Goal: Task Accomplishment & Management: Manage account settings

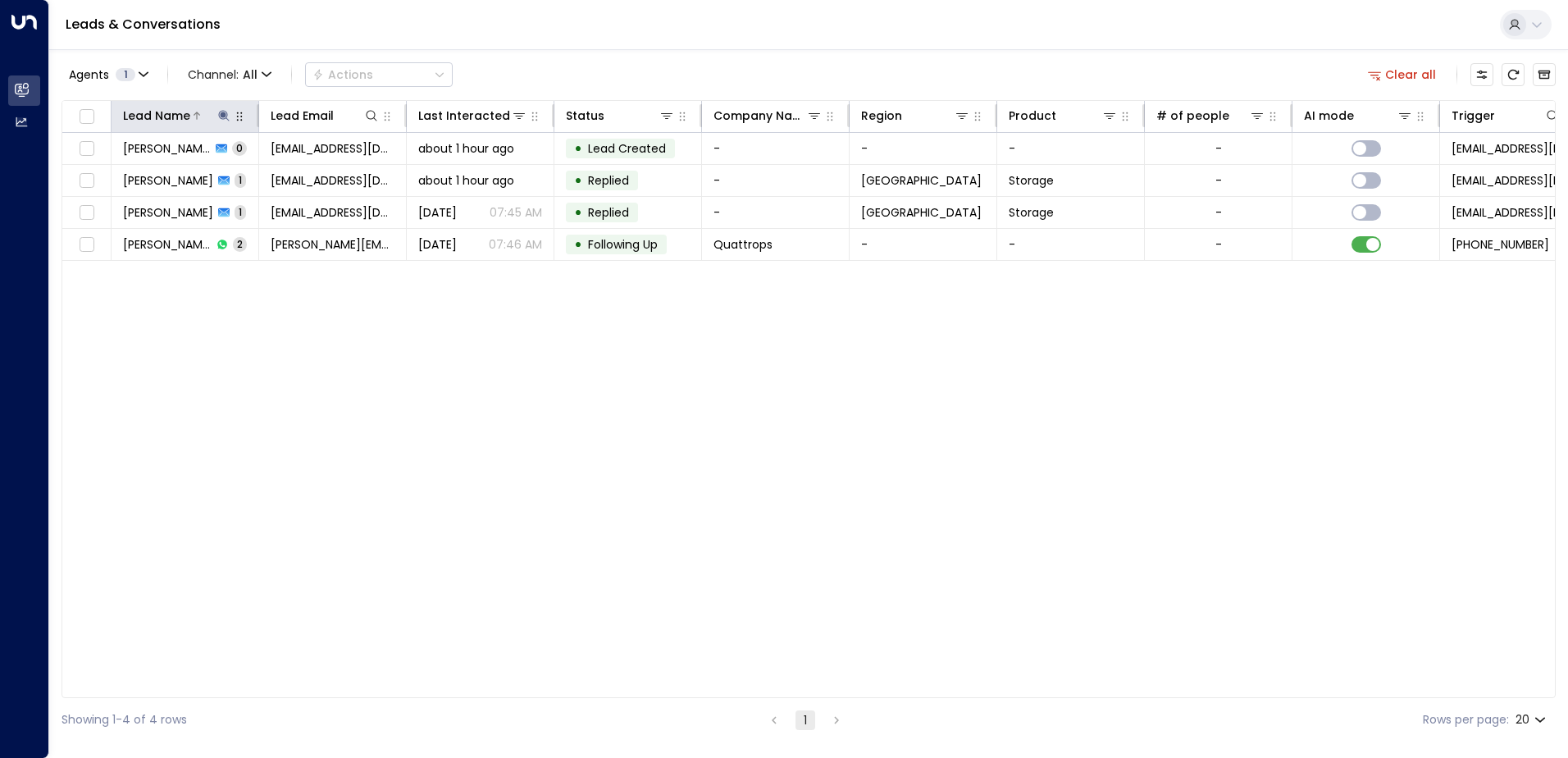
click at [215, 124] on div "Lead Name" at bounding box center [177, 116] width 109 height 20
click at [231, 123] on button at bounding box center [223, 116] width 16 height 16
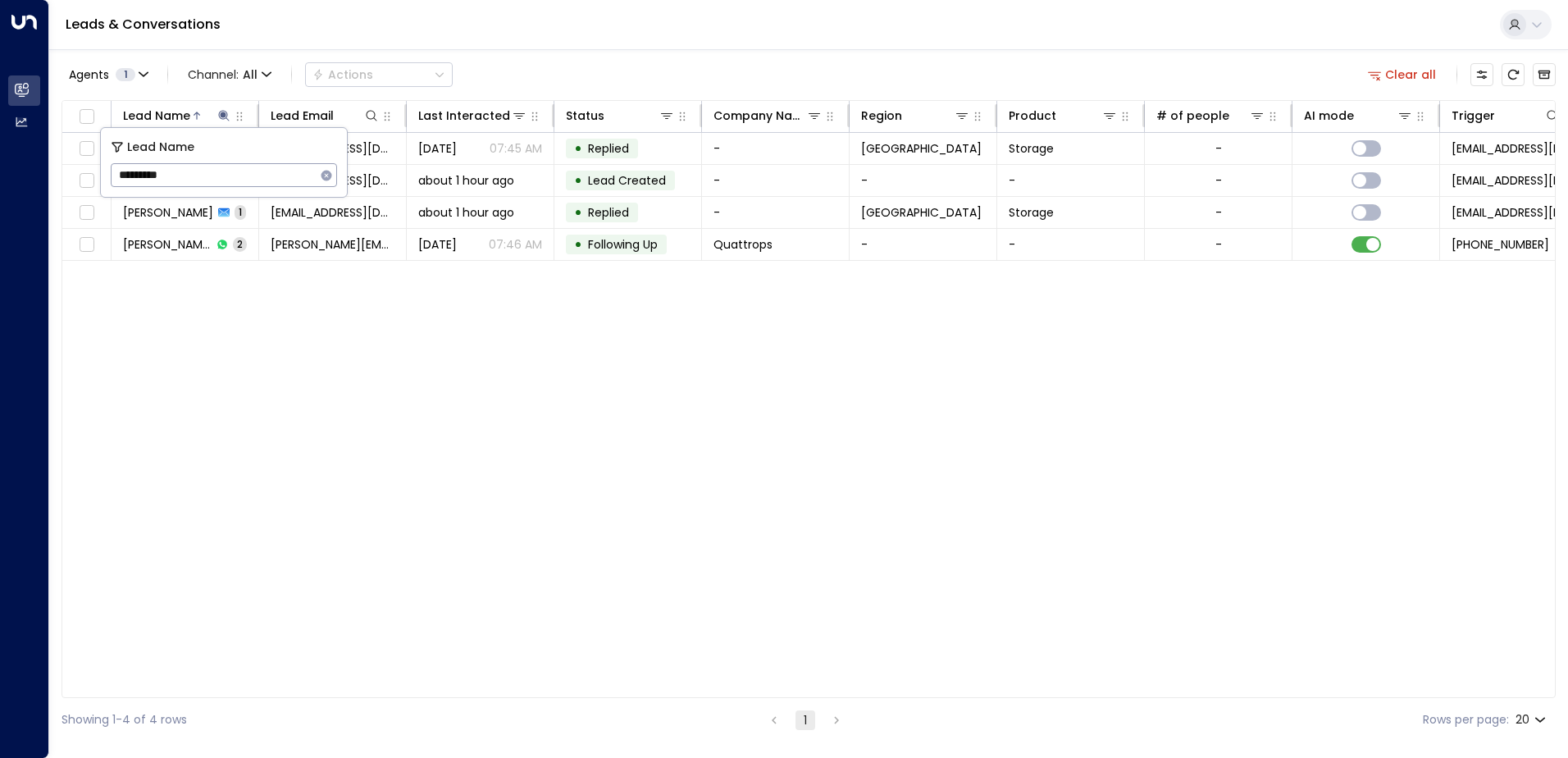
click at [327, 177] on icon "button" at bounding box center [327, 175] width 11 height 11
click at [492, 41] on div "Leads & Conversations" at bounding box center [808, 25] width 1519 height 50
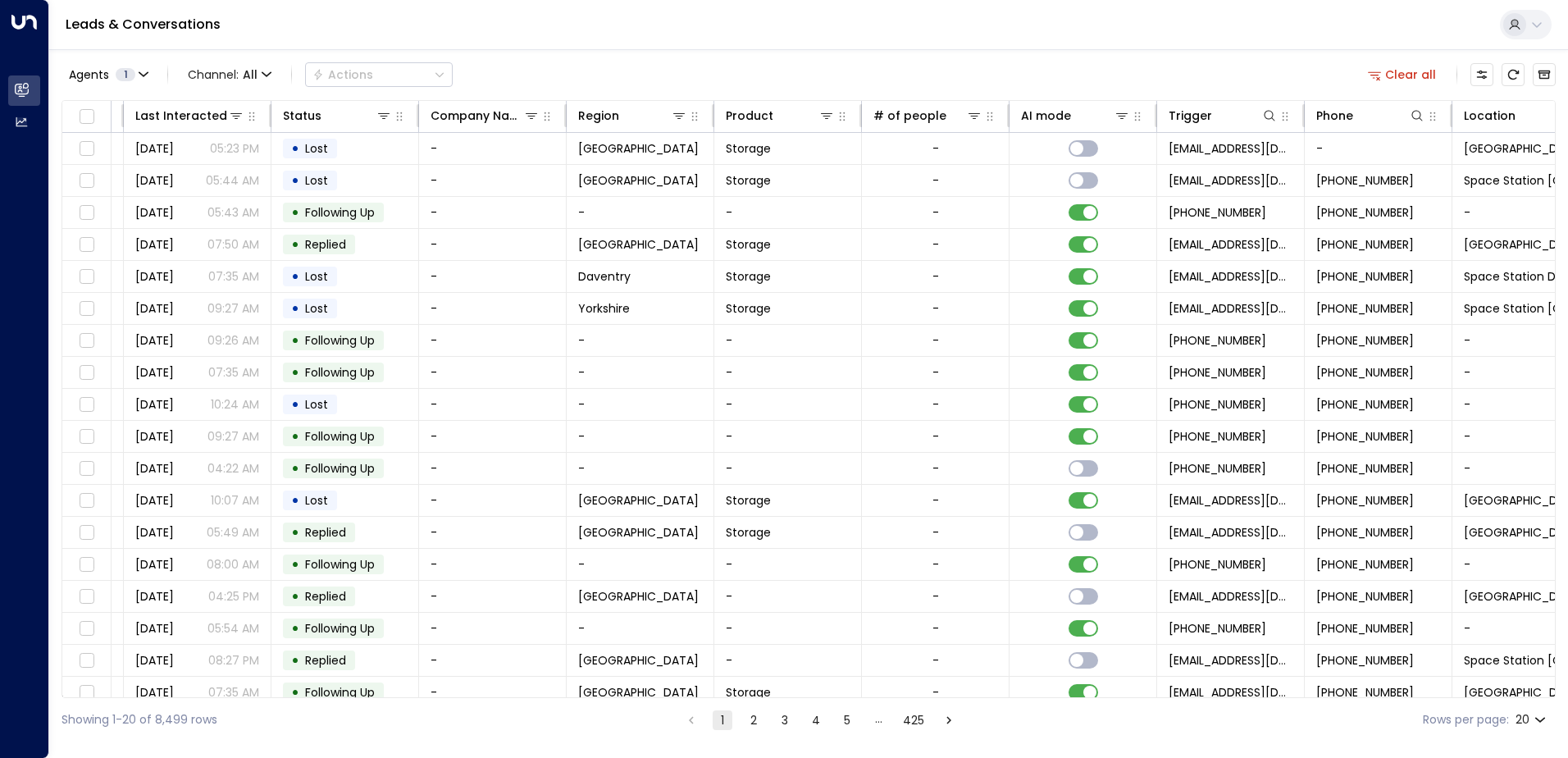
scroll to position [0, 335]
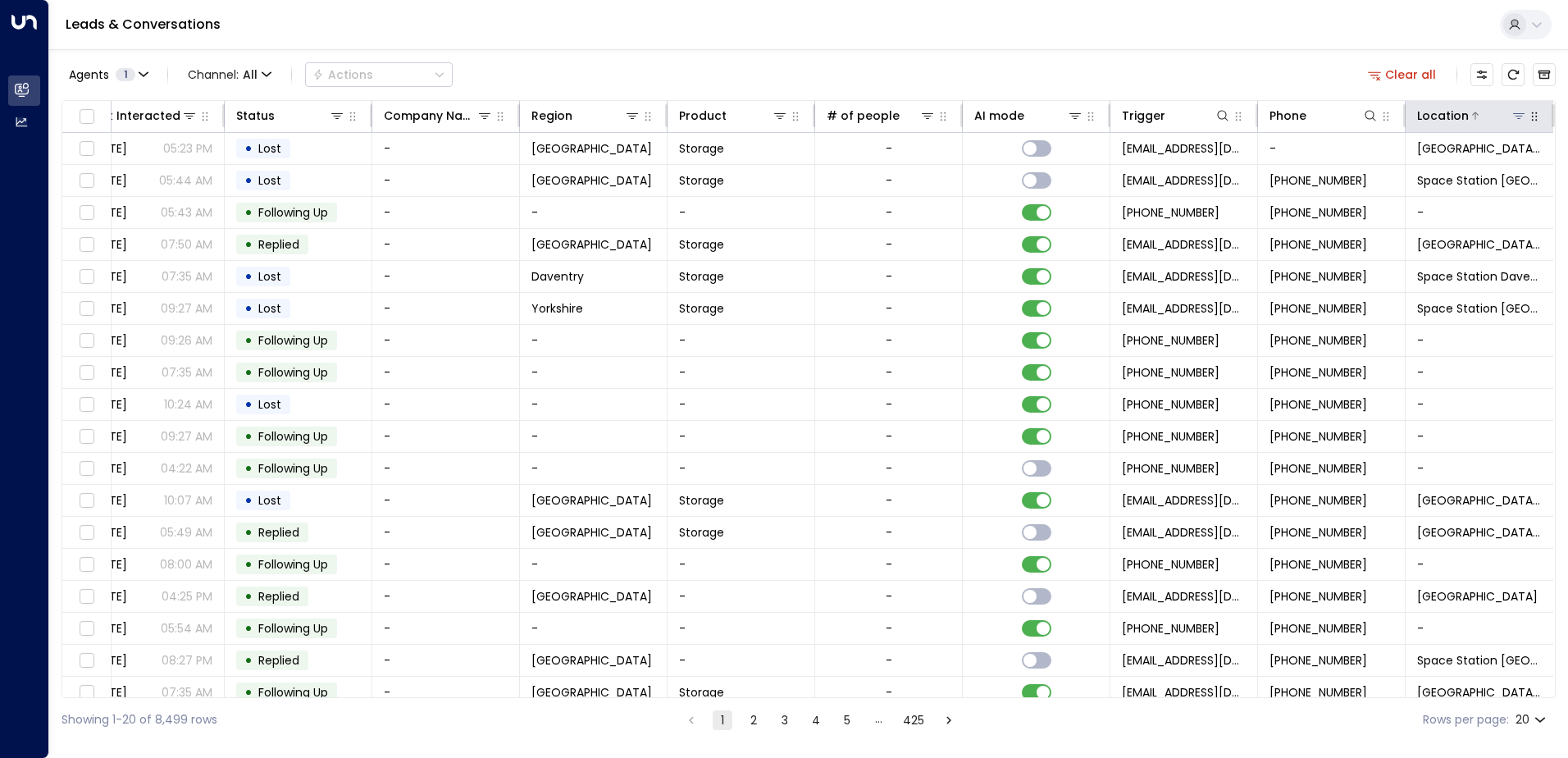
click at [1516, 121] on icon at bounding box center [1518, 115] width 13 height 13
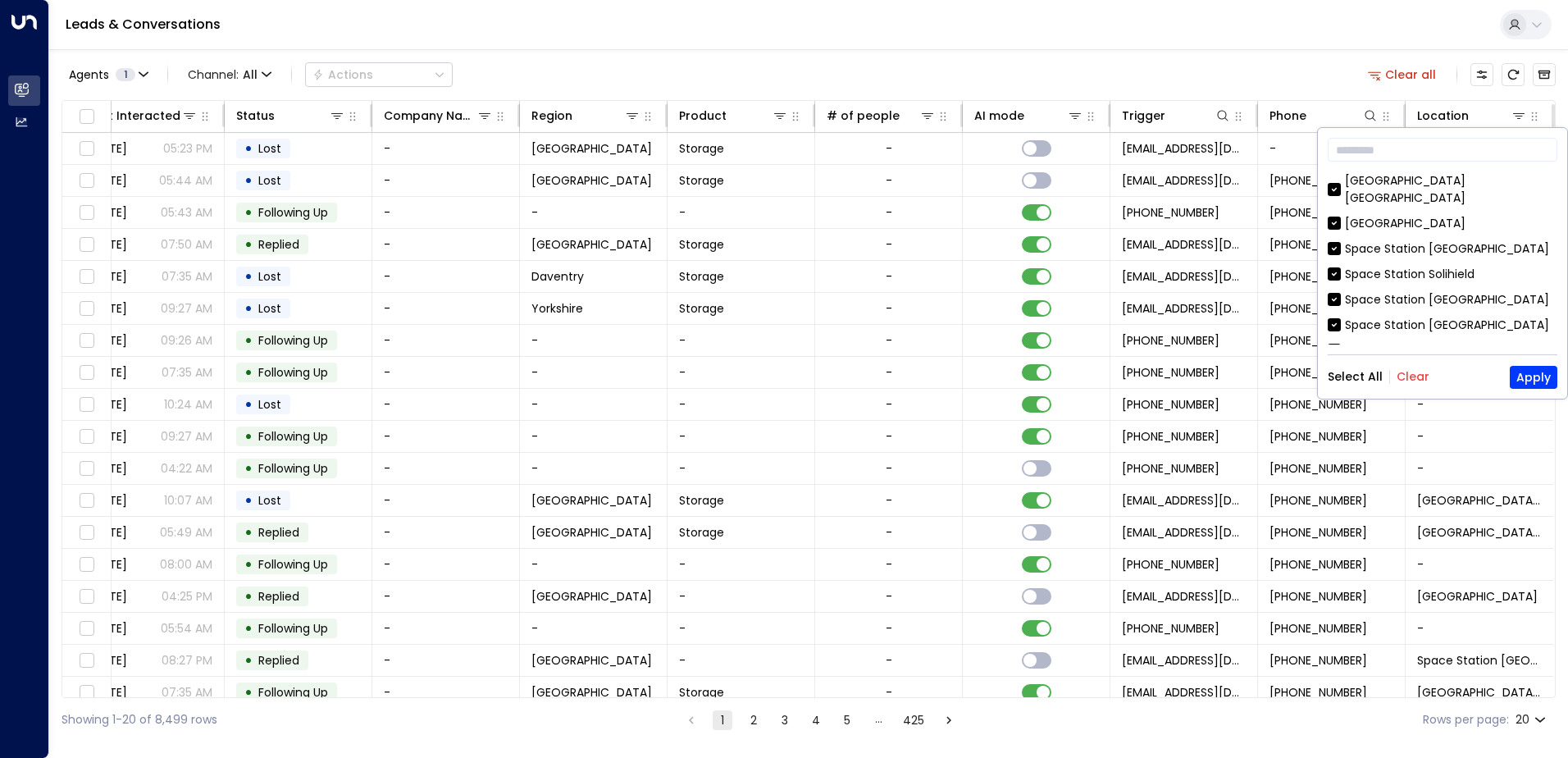
click at [1418, 379] on button "Clear" at bounding box center [1412, 376] width 33 height 13
click at [1523, 371] on button "Apply" at bounding box center [1533, 378] width 47 height 23
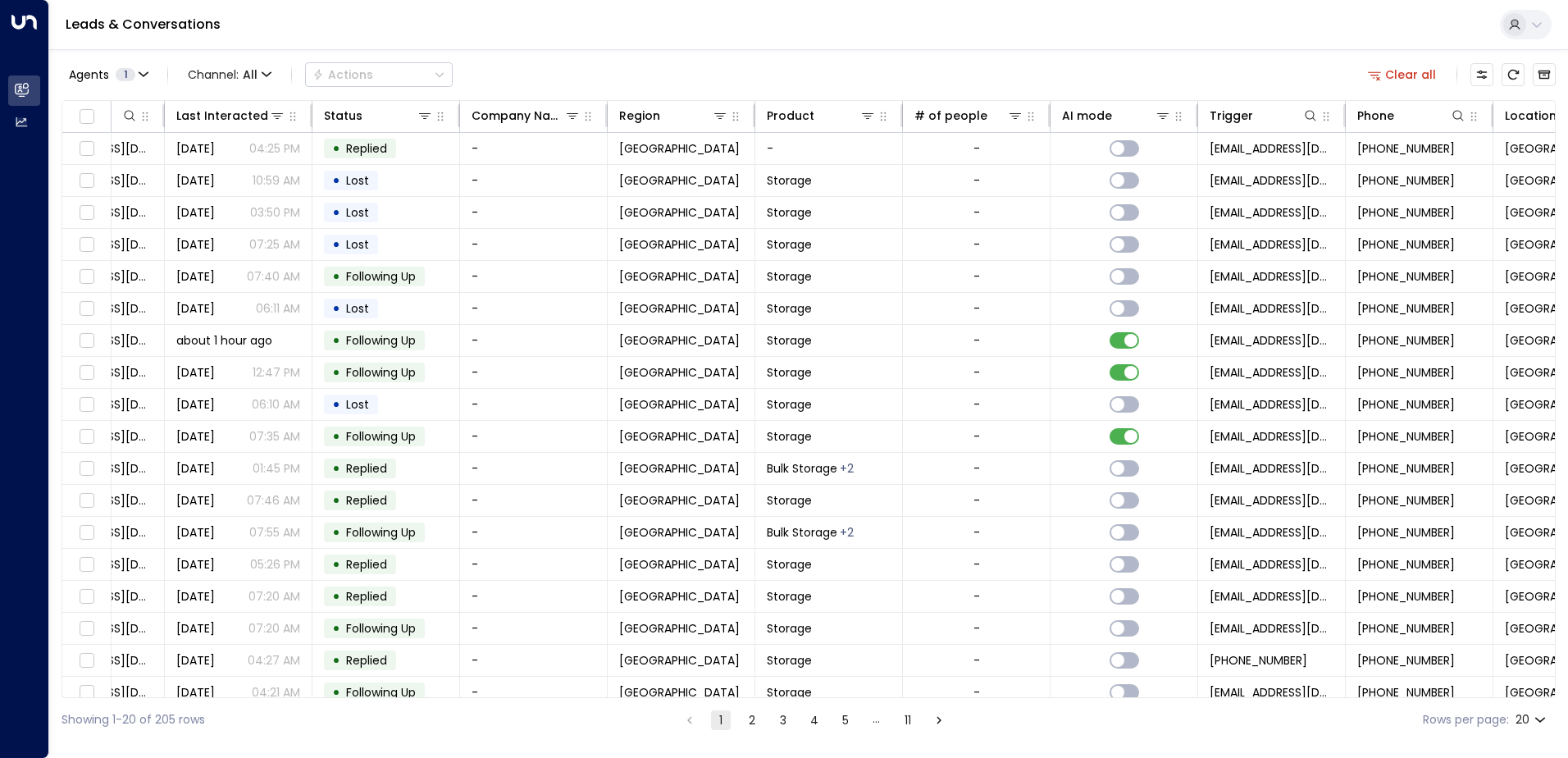
scroll to position [0, 184]
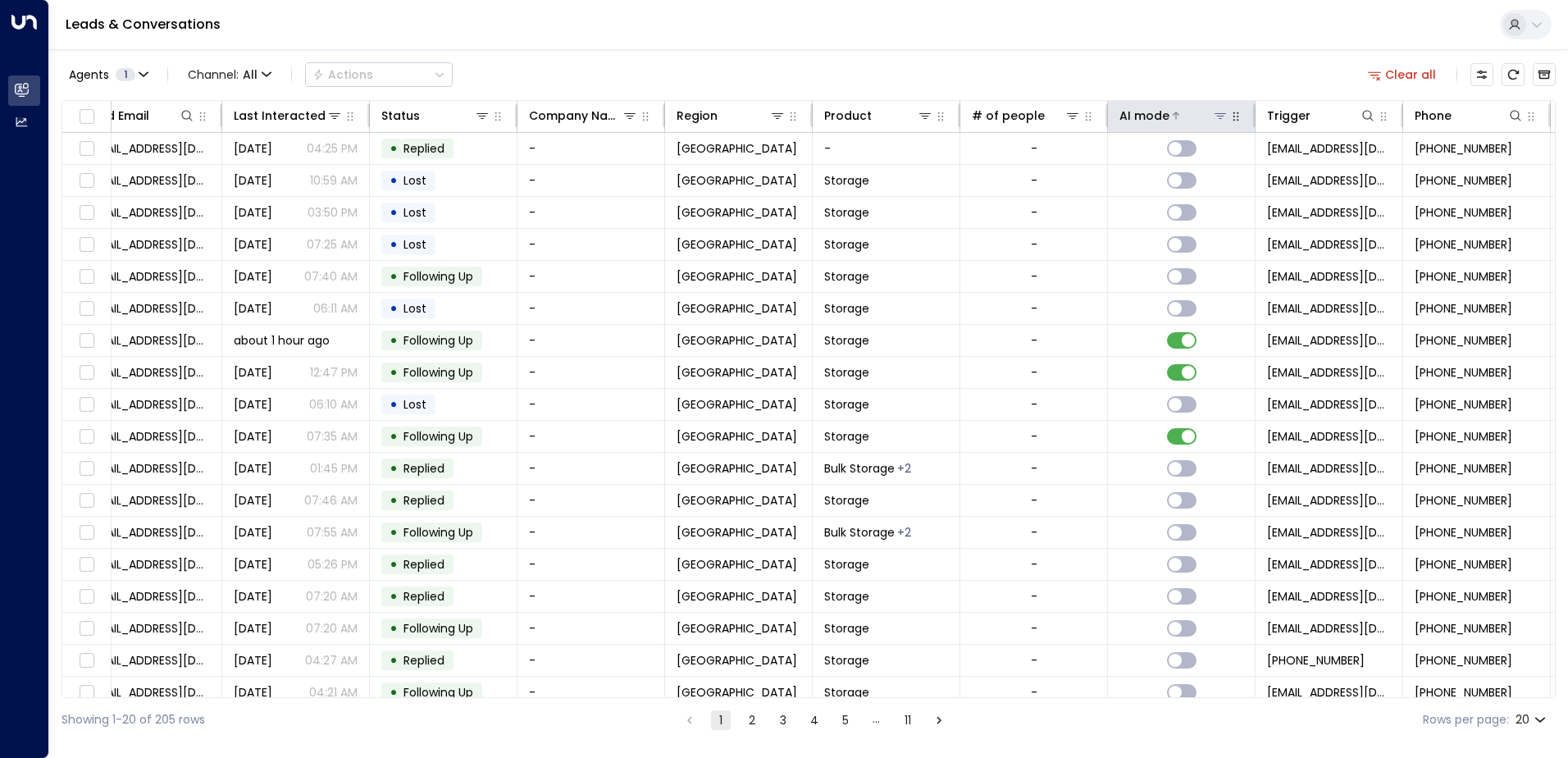
click at [1220, 118] on icon at bounding box center [1220, 116] width 12 height 5
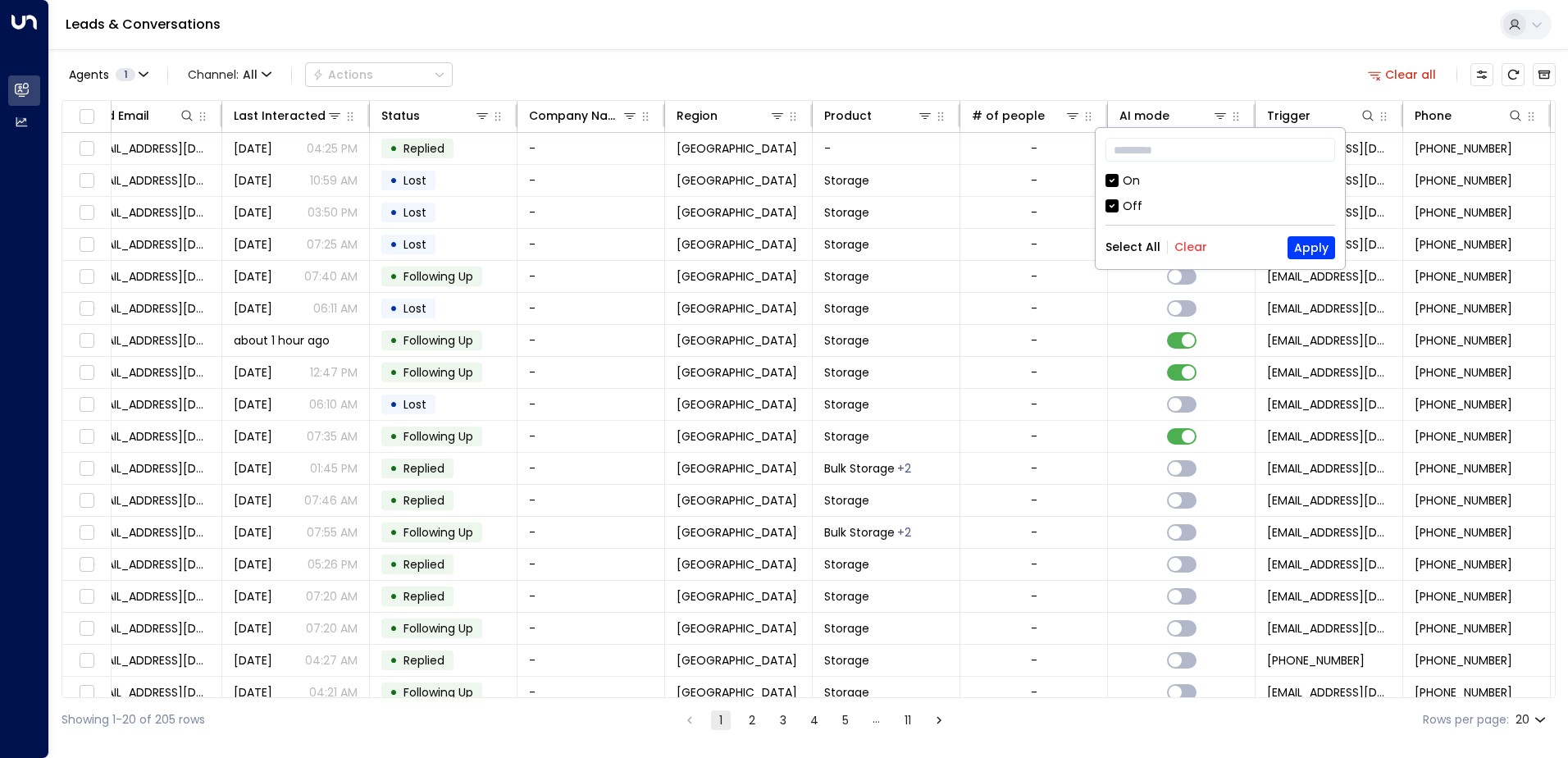
click at [1182, 248] on button "Clear" at bounding box center [1190, 247] width 33 height 13
click at [1138, 175] on div "On" at bounding box center [1131, 180] width 17 height 17
click at [1302, 249] on button "Apply" at bounding box center [1311, 248] width 47 height 23
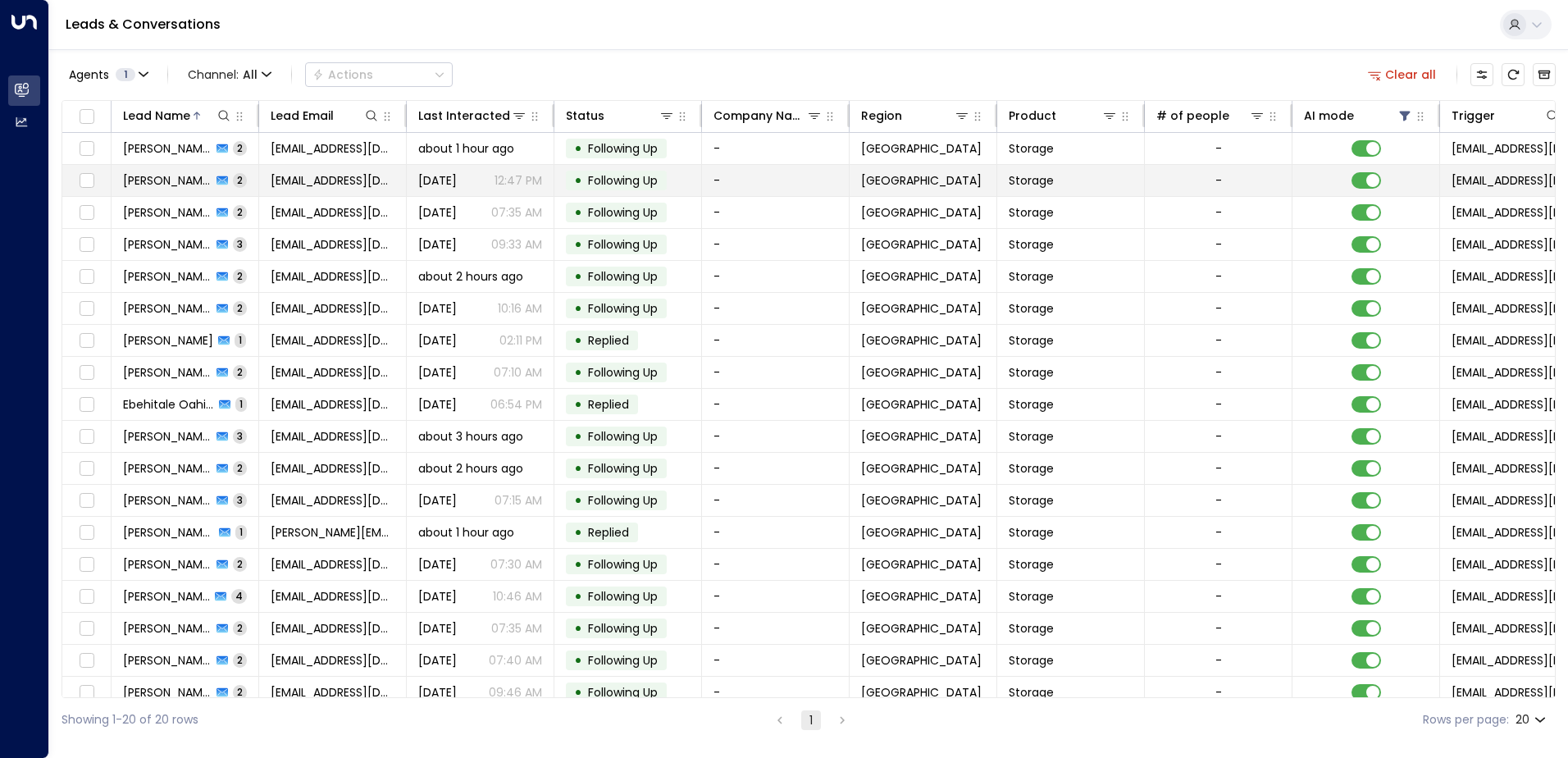
click at [152, 189] on td "Aisha Butt 2" at bounding box center [185, 180] width 148 height 31
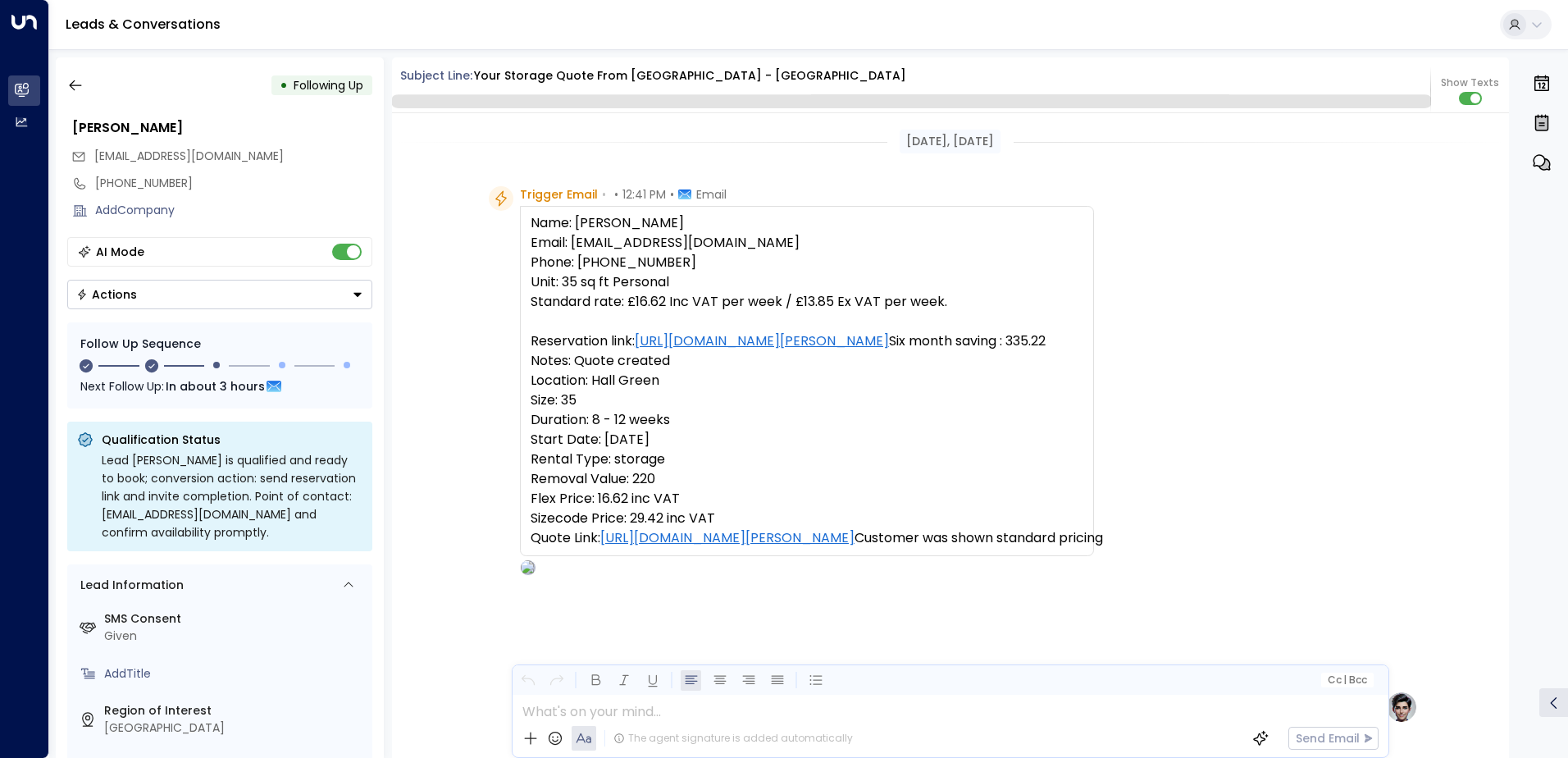
scroll to position [1446, 0]
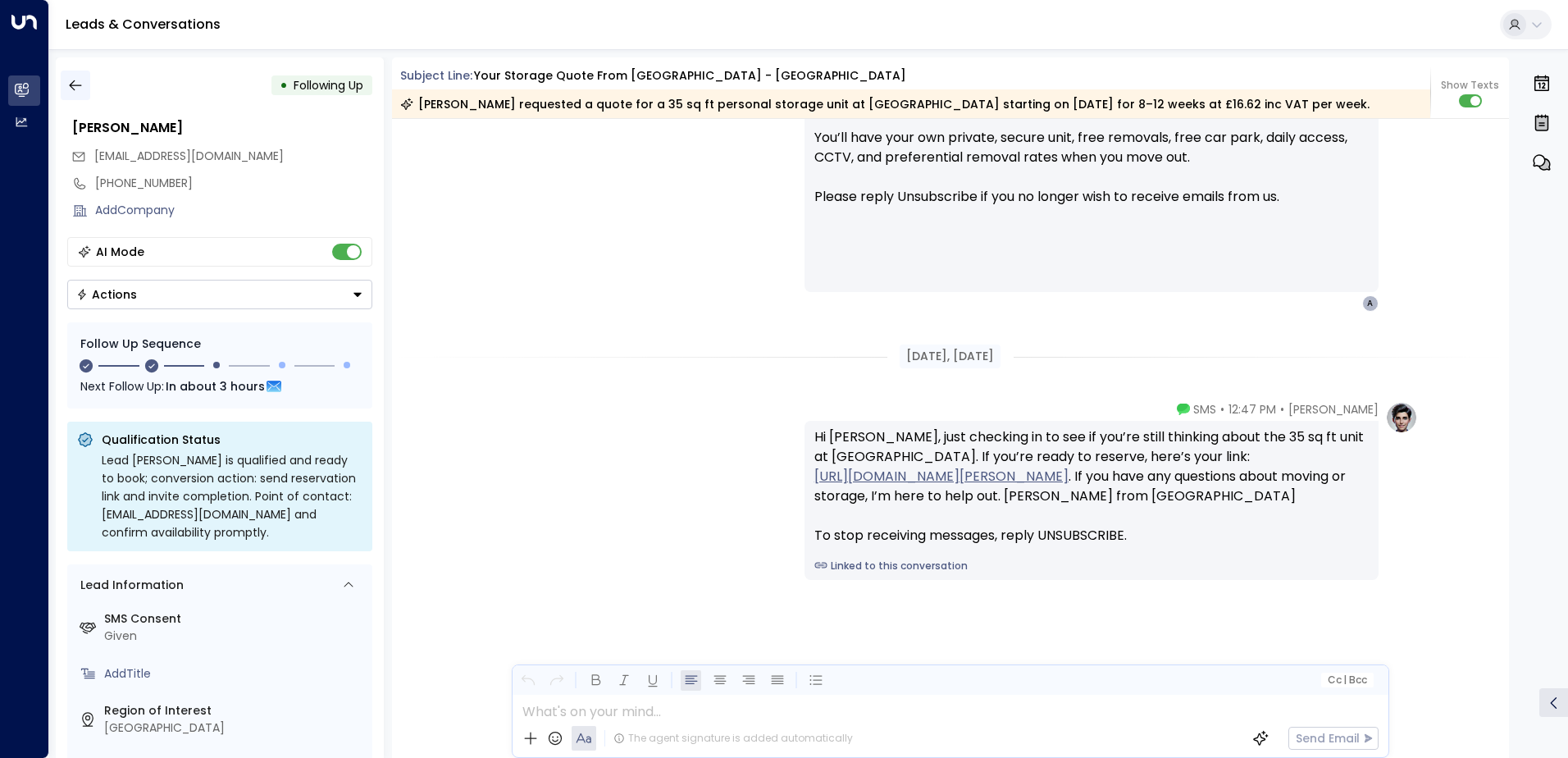
click at [82, 85] on icon "button" at bounding box center [76, 86] width 16 height 16
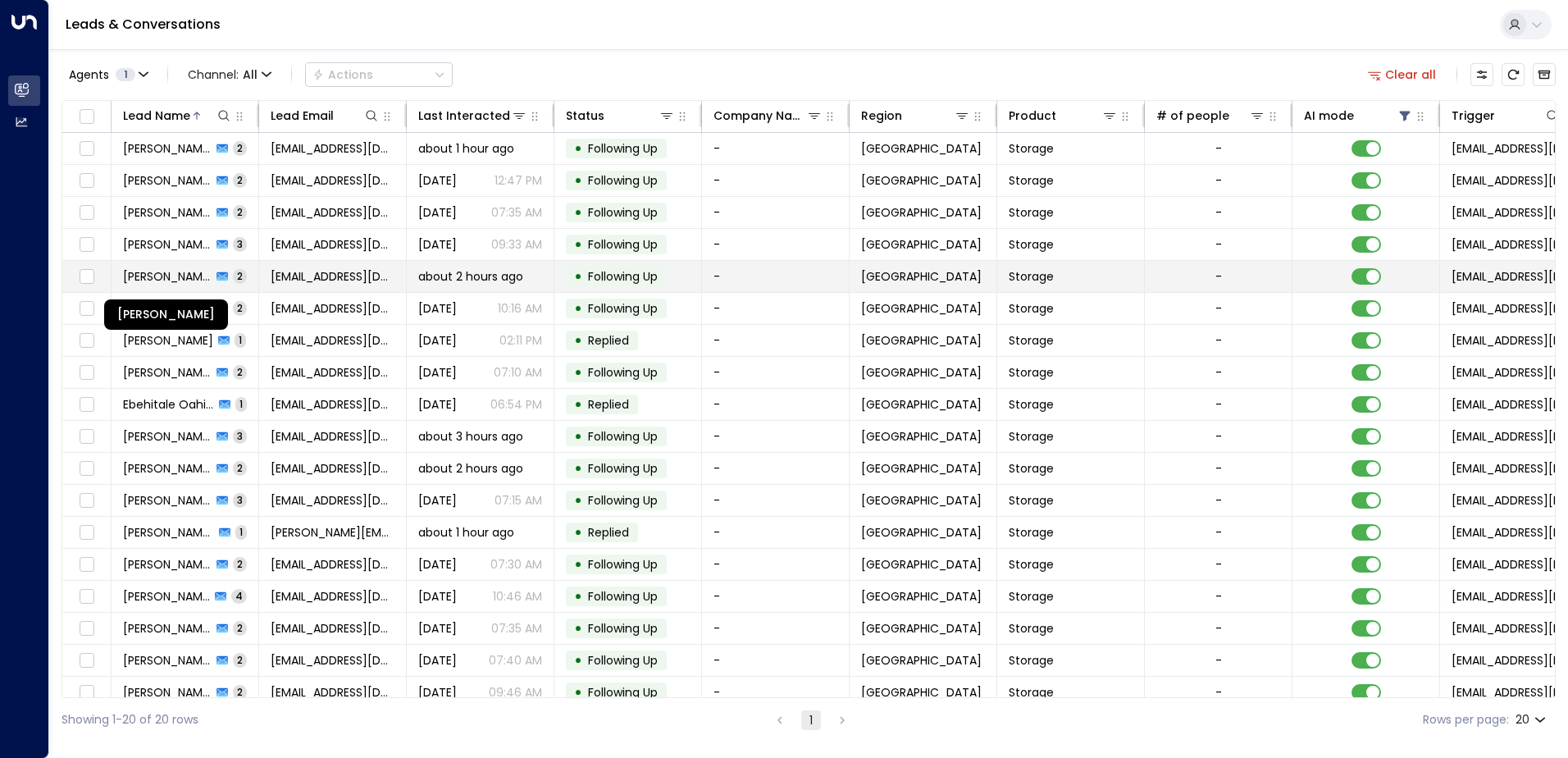
click at [165, 272] on span "Bernadette Lucas" at bounding box center [167, 276] width 88 height 16
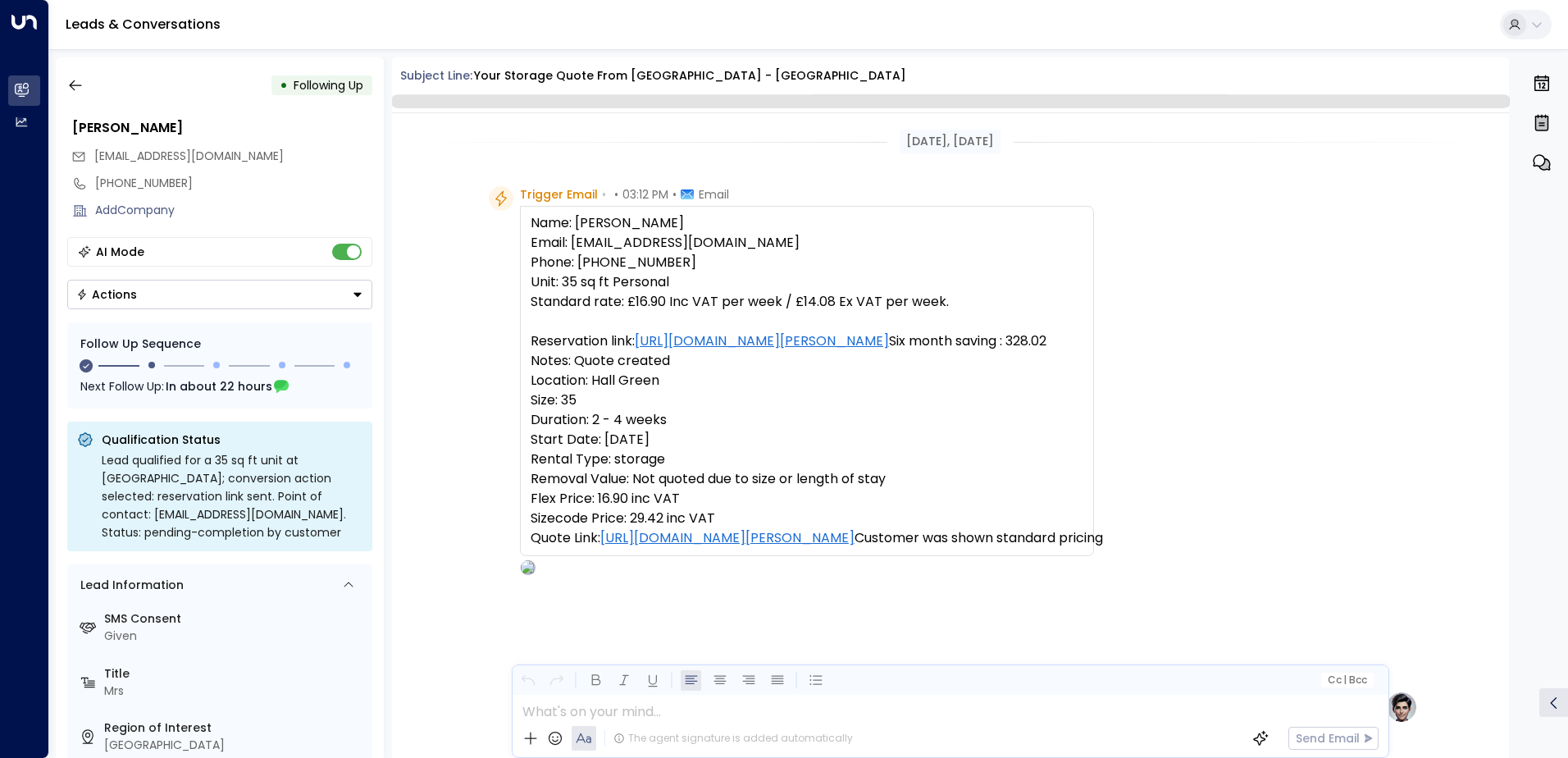
scroll to position [1217, 0]
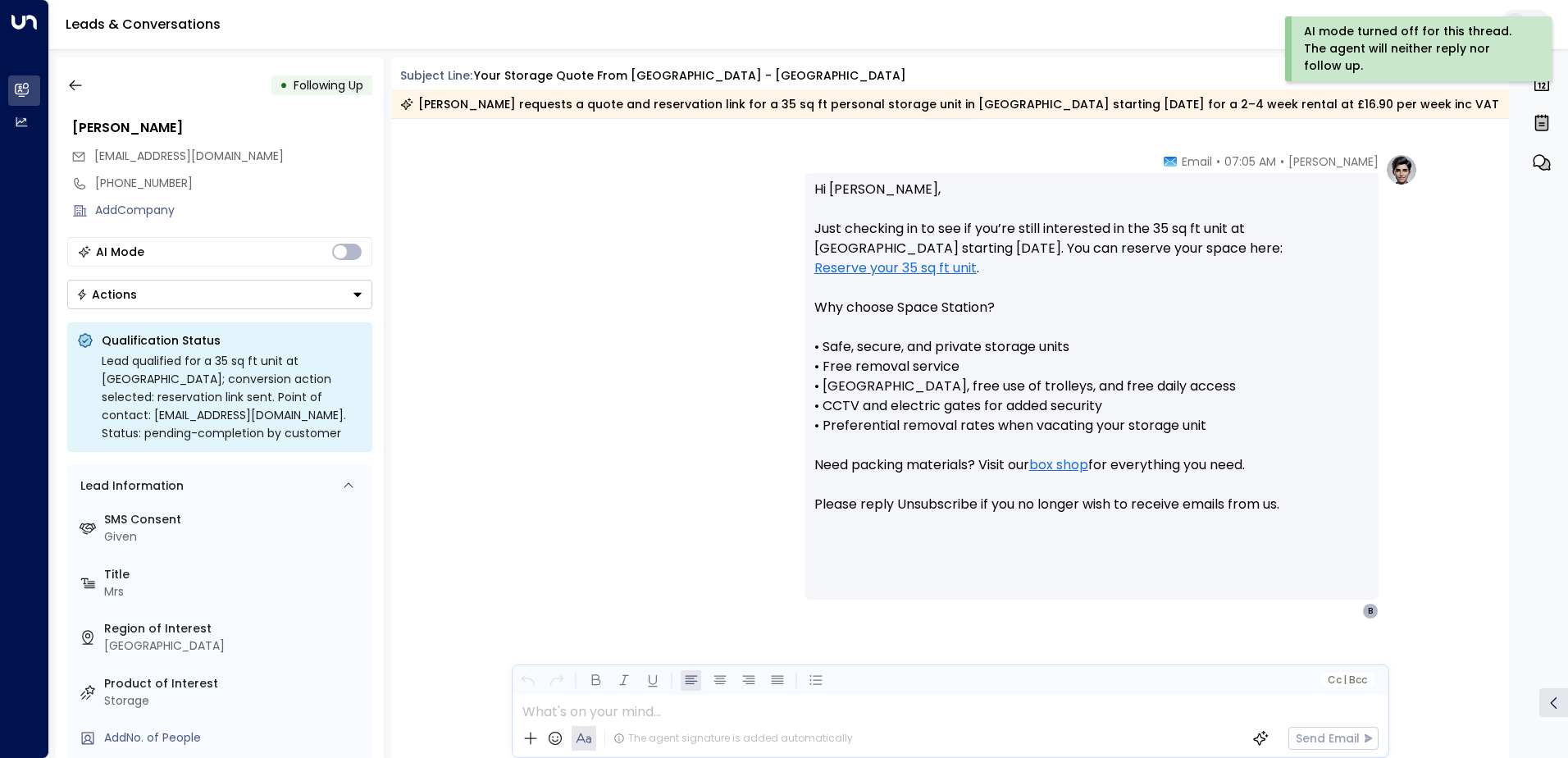
click at [346, 294] on button "Actions" at bounding box center [220, 294] width 305 height 29
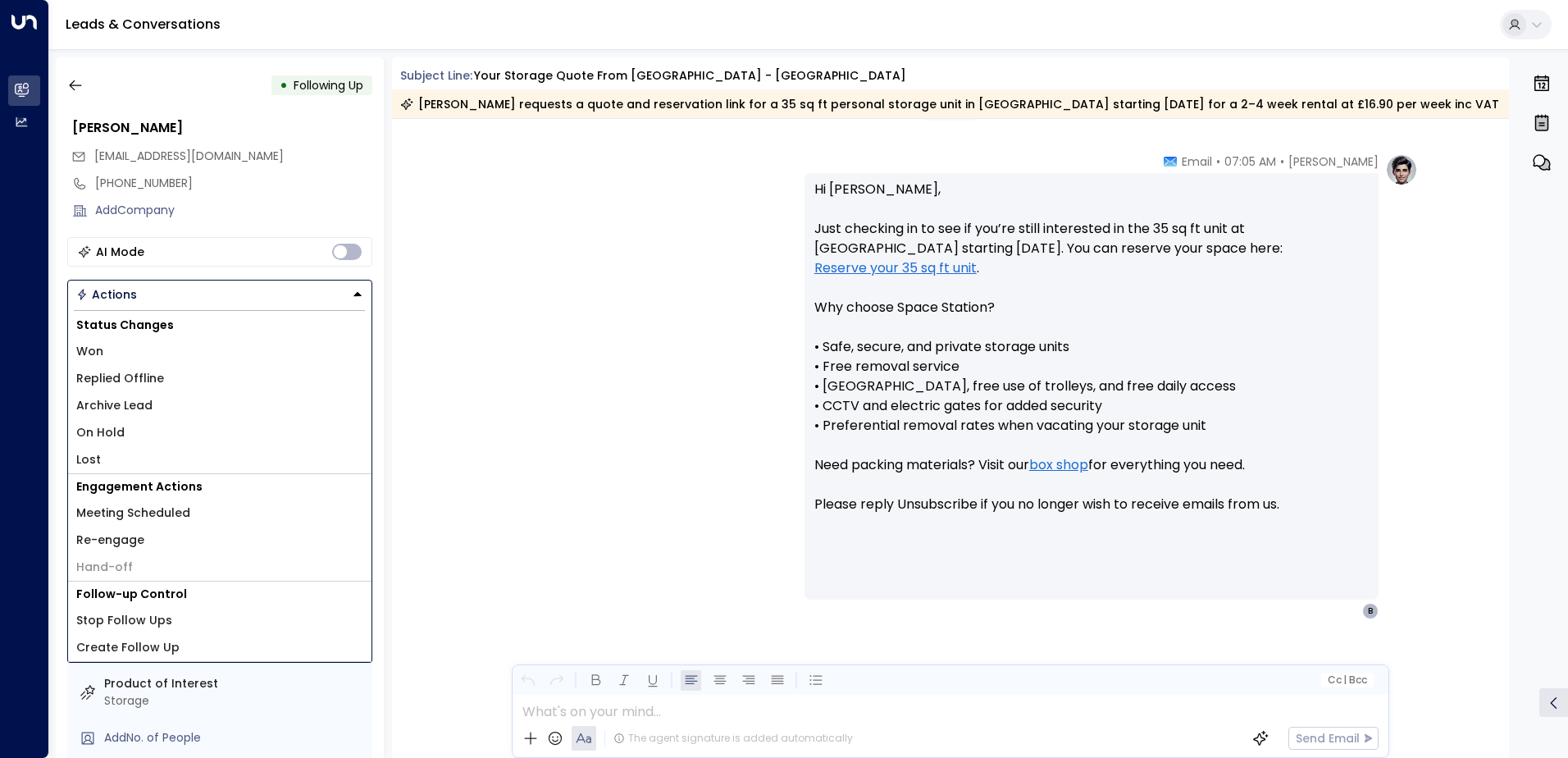
click at [500, 382] on div "Olivia Parker • 07:05 AM • Email Hi Bernadette, Just checking in to see if you’…" at bounding box center [950, 386] width 935 height 466
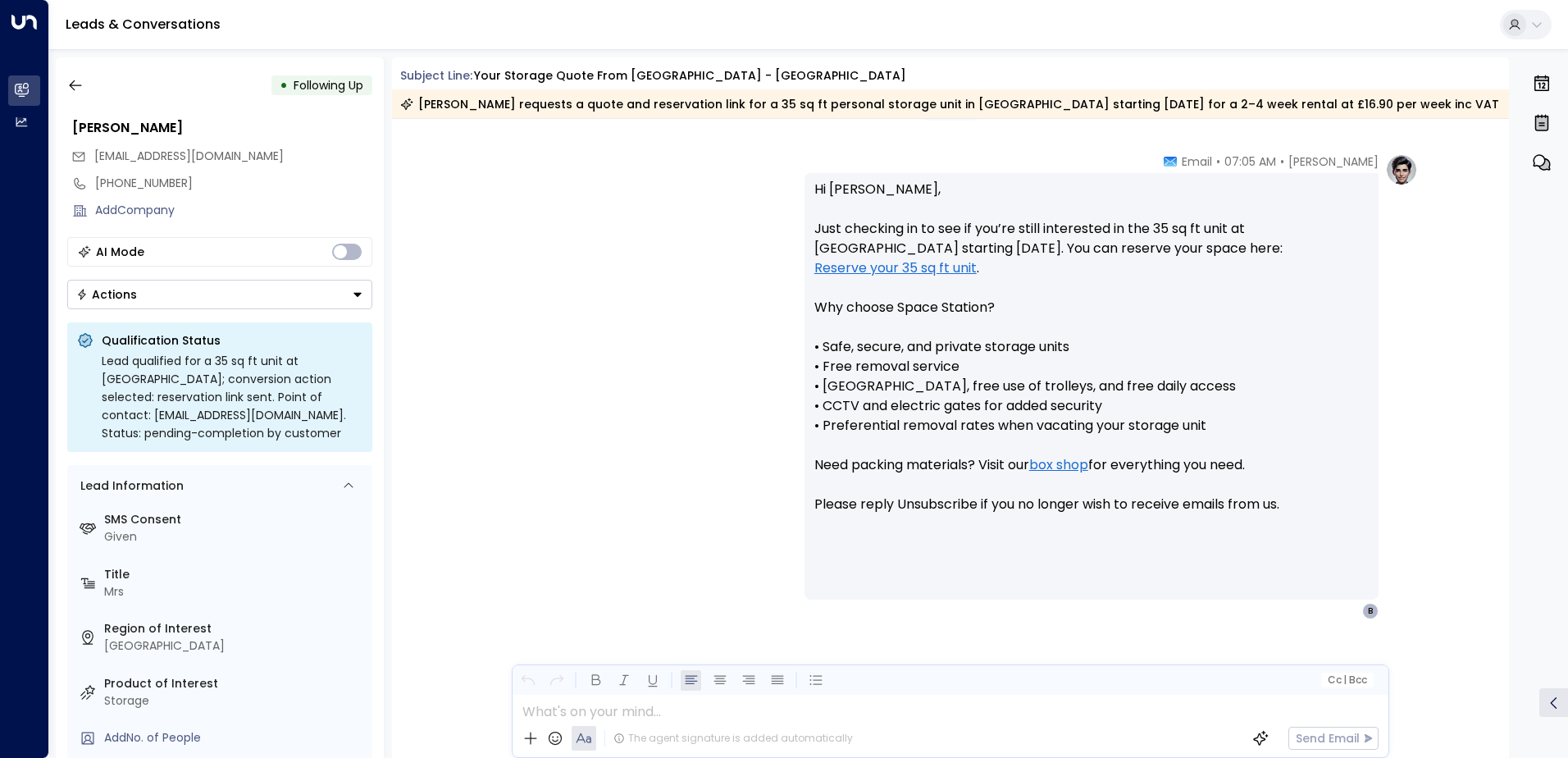
click at [58, 80] on div "• Following Up Bernadette Lucas blucas54321@outlook.com +447914768299 Add Compa…" at bounding box center [220, 407] width 328 height 701
click at [68, 80] on icon "button" at bounding box center [76, 86] width 16 height 16
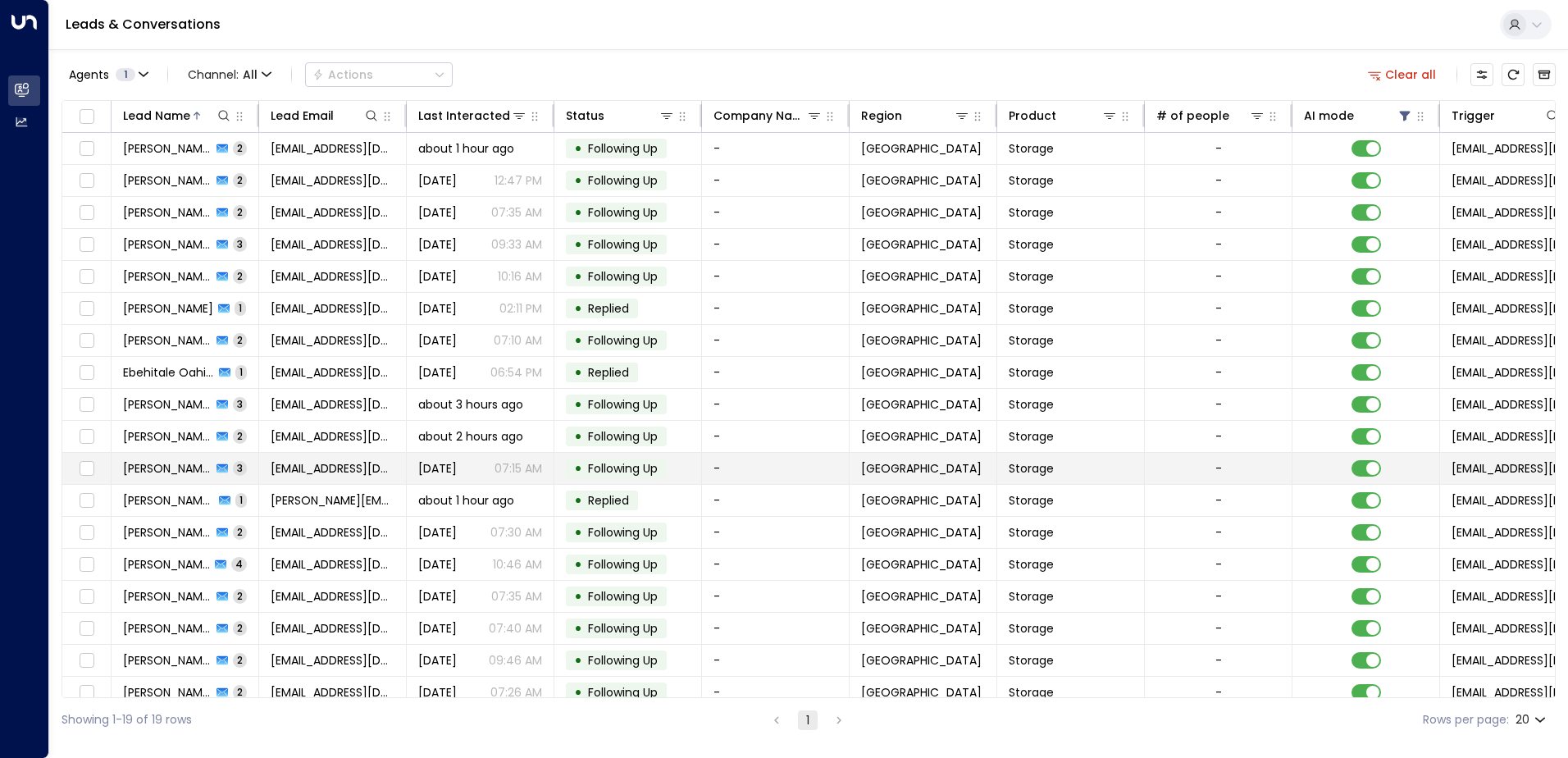
scroll to position [48, 0]
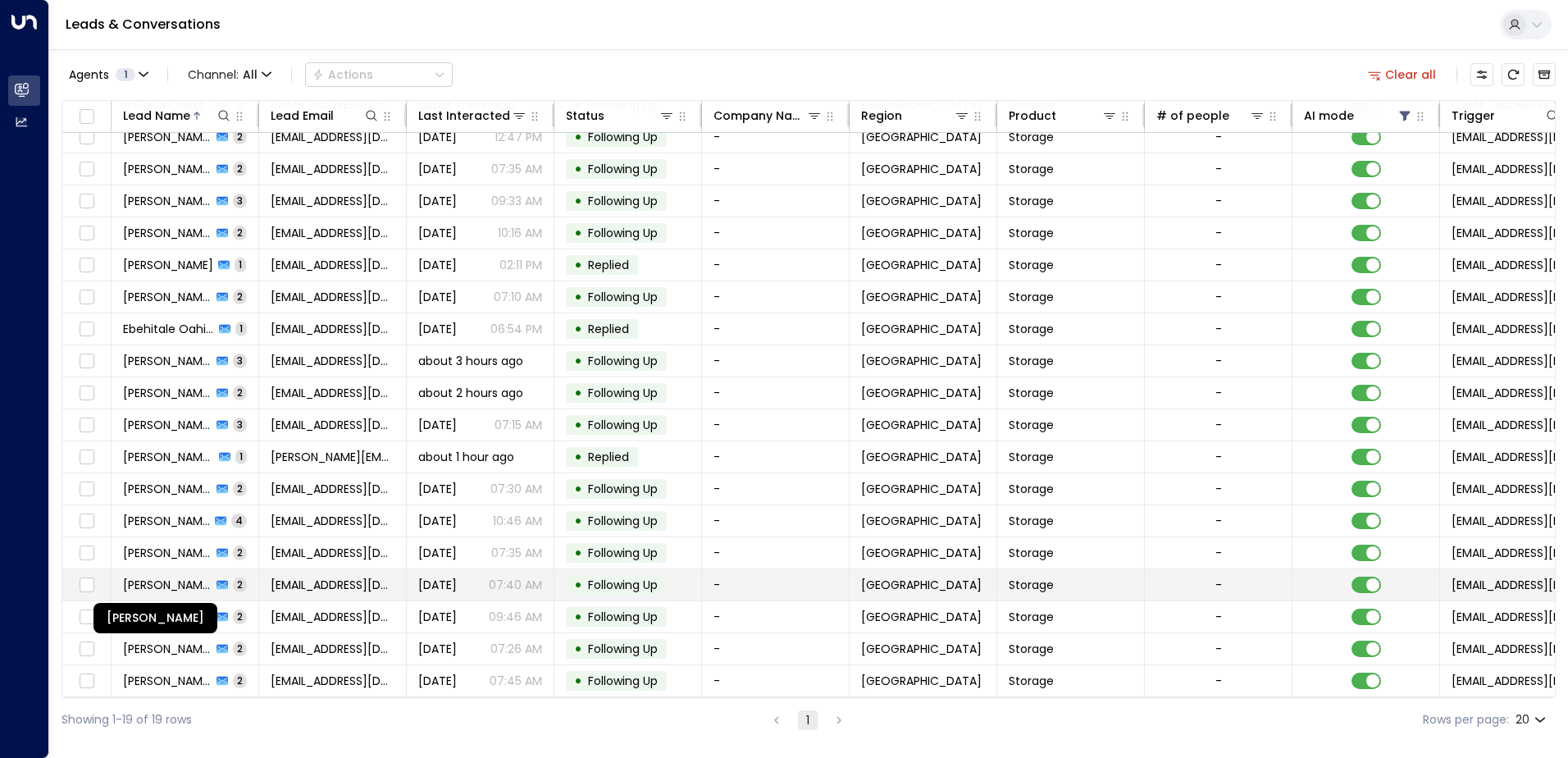
click at [142, 576] on span "Muhammad Tahir Ali" at bounding box center [167, 584] width 88 height 16
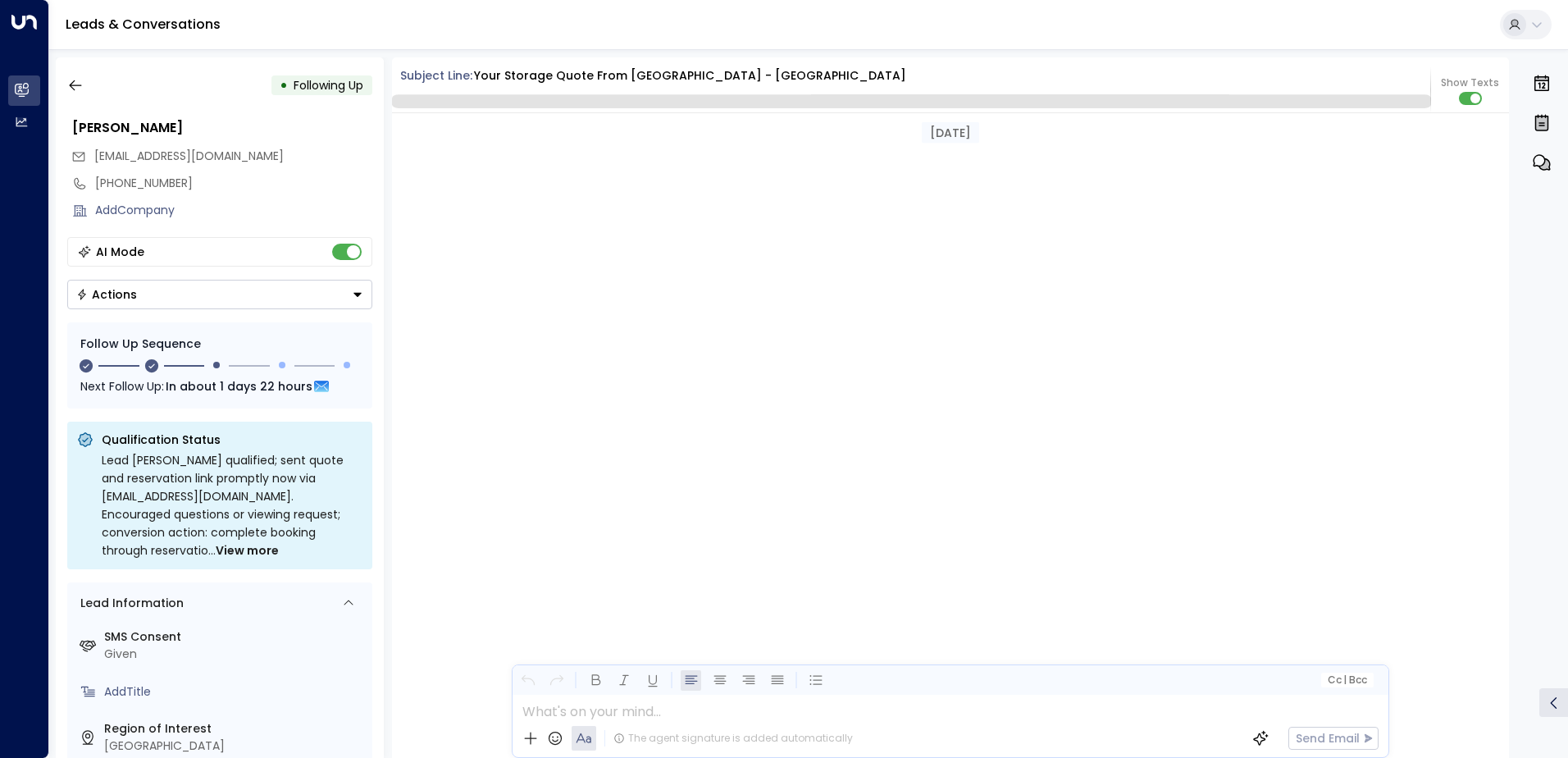
scroll to position [1386, 0]
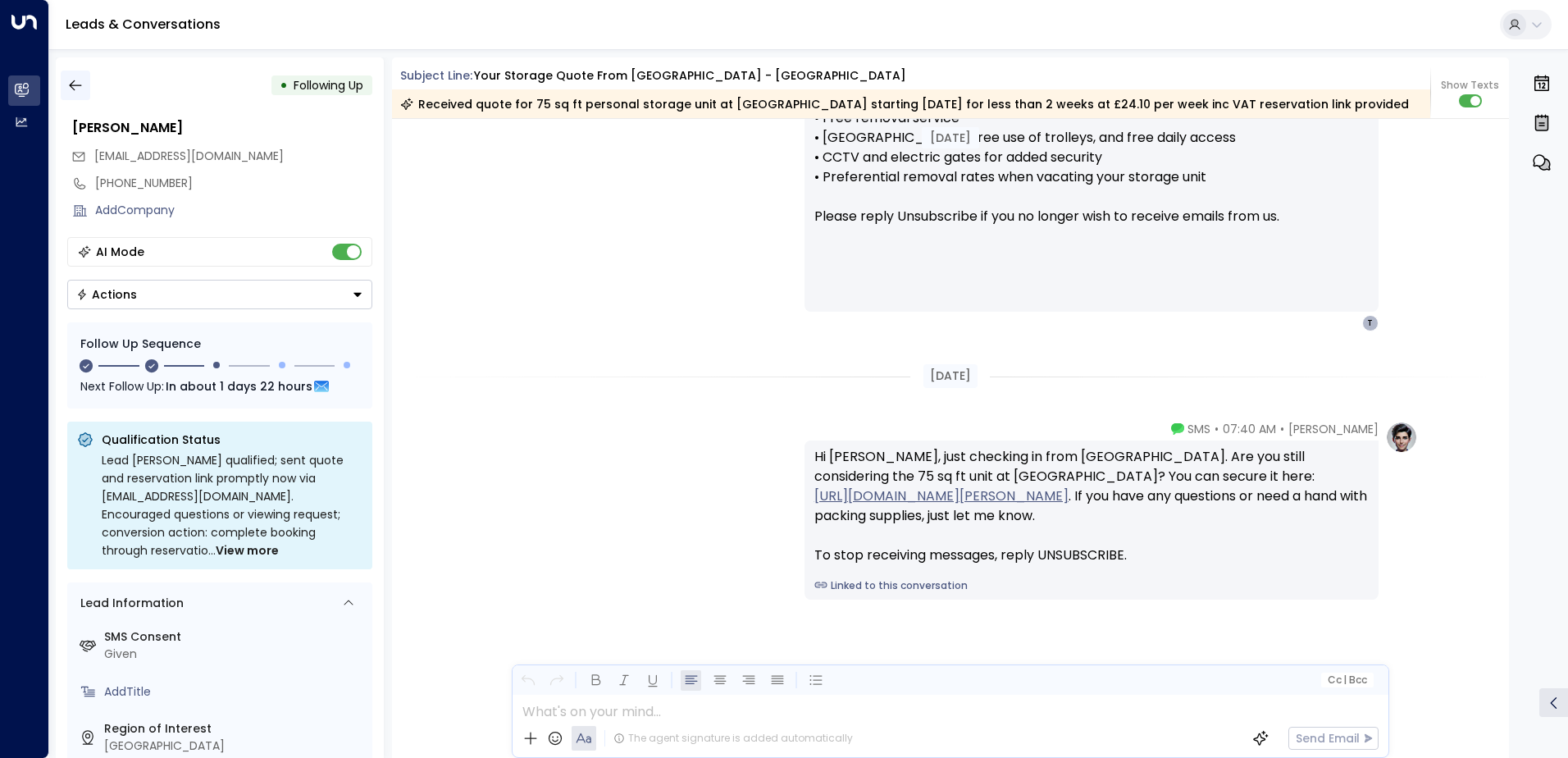
click at [77, 86] on icon "button" at bounding box center [76, 86] width 16 height 16
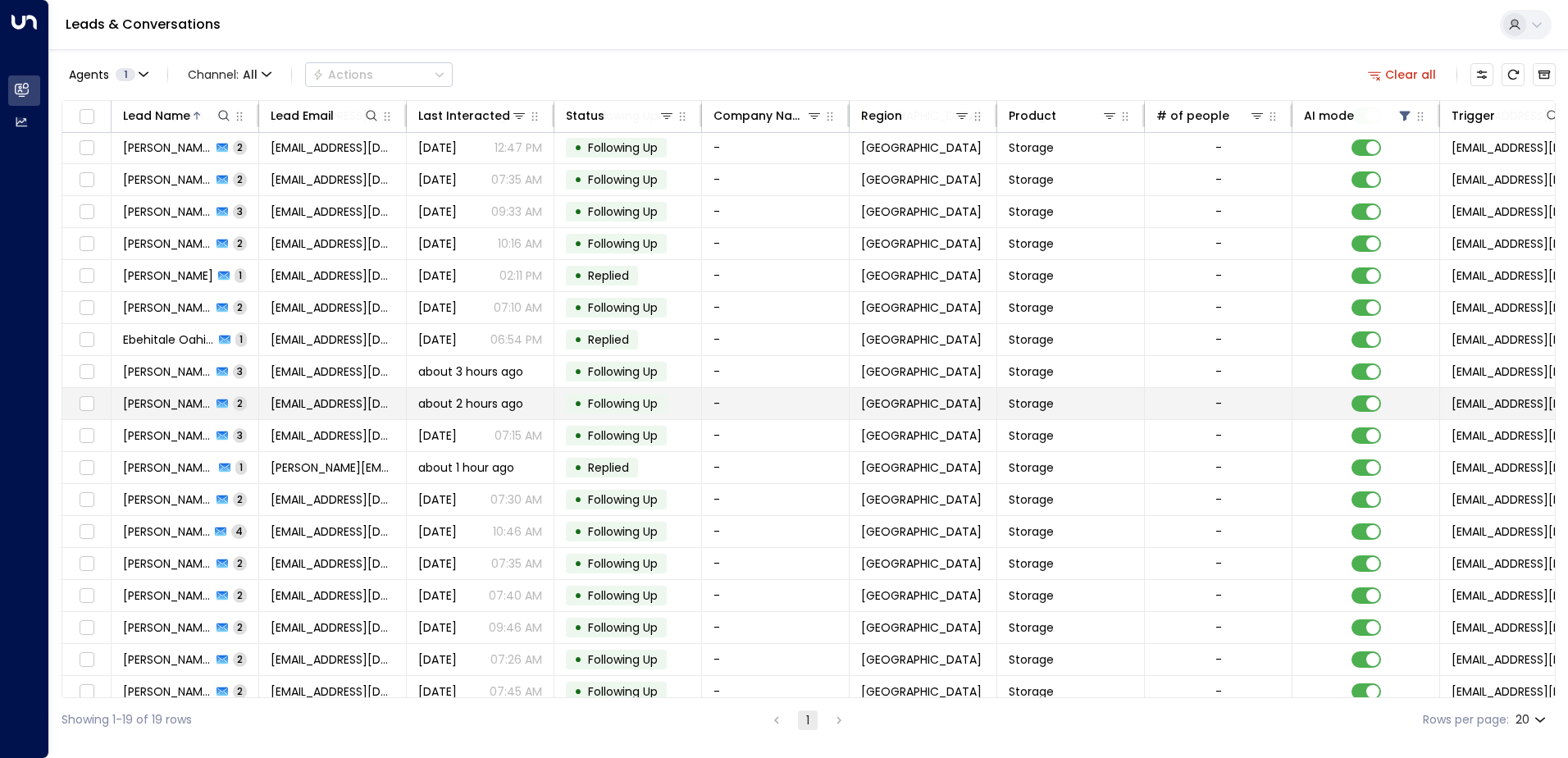
scroll to position [48, 0]
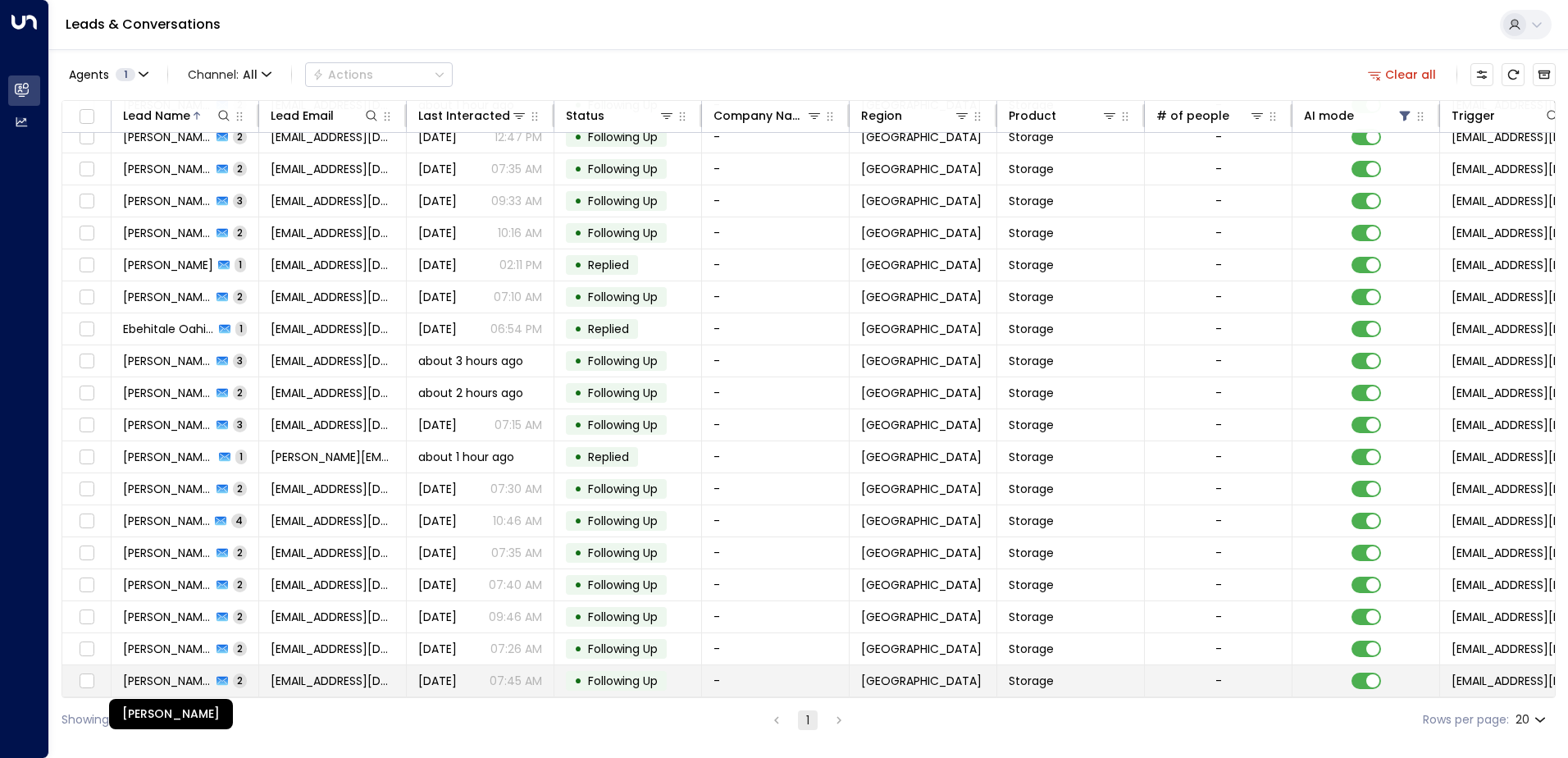
click at [166, 672] on span "Wayne Munday" at bounding box center [167, 681] width 88 height 16
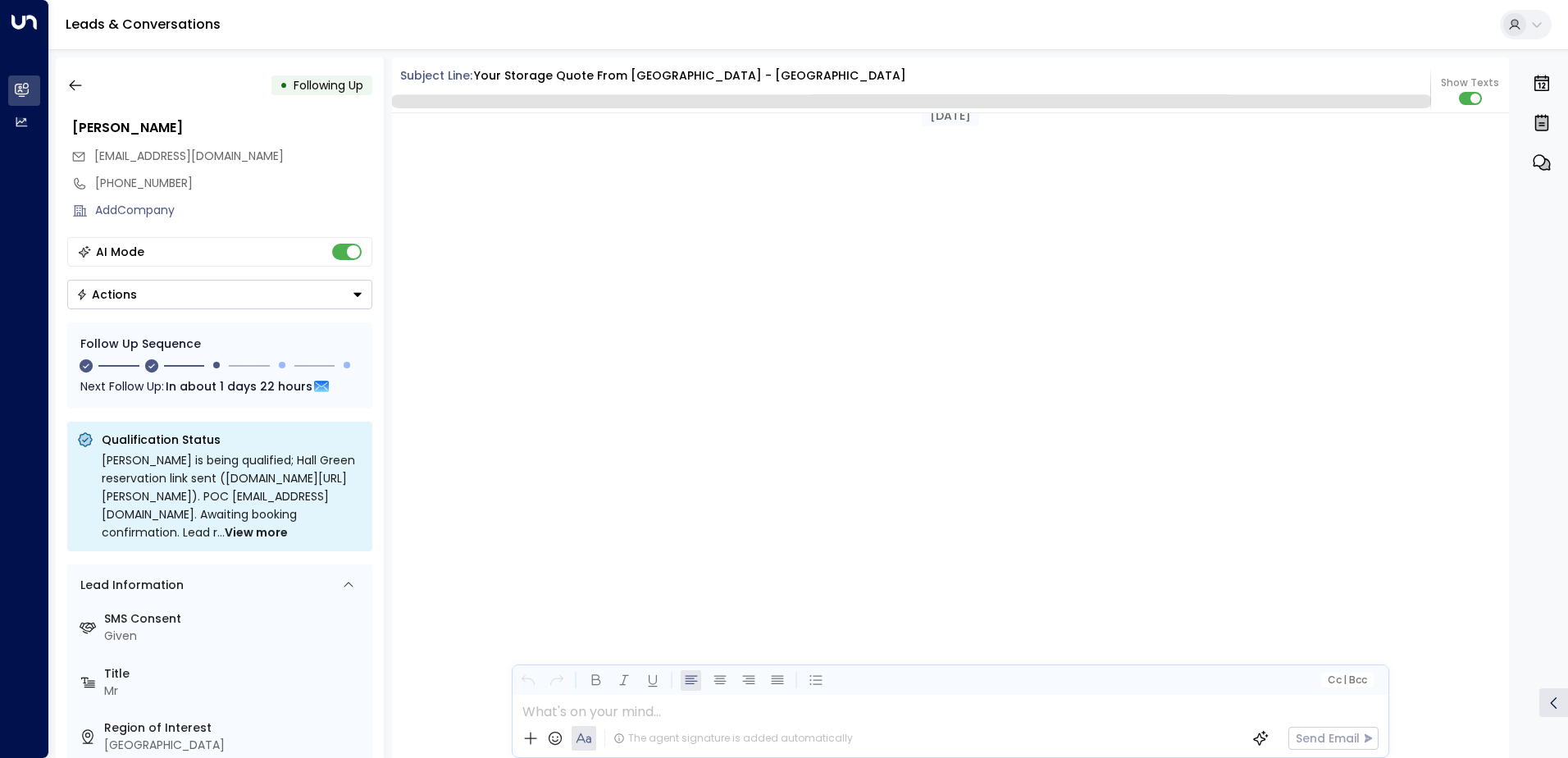
scroll to position [1563, 0]
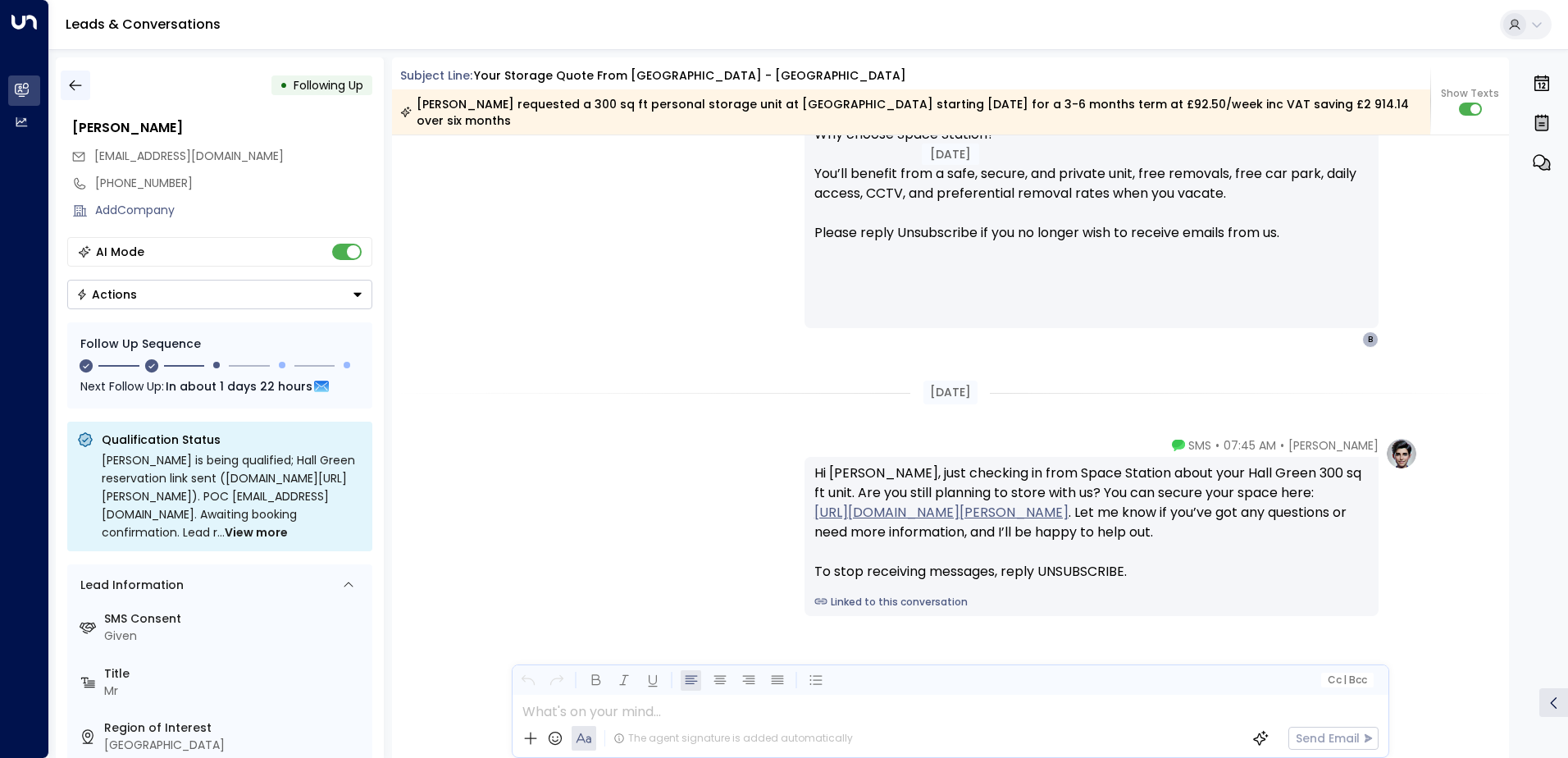
click at [85, 86] on button "button" at bounding box center [75, 85] width 29 height 29
